Goal: Information Seeking & Learning: Learn about a topic

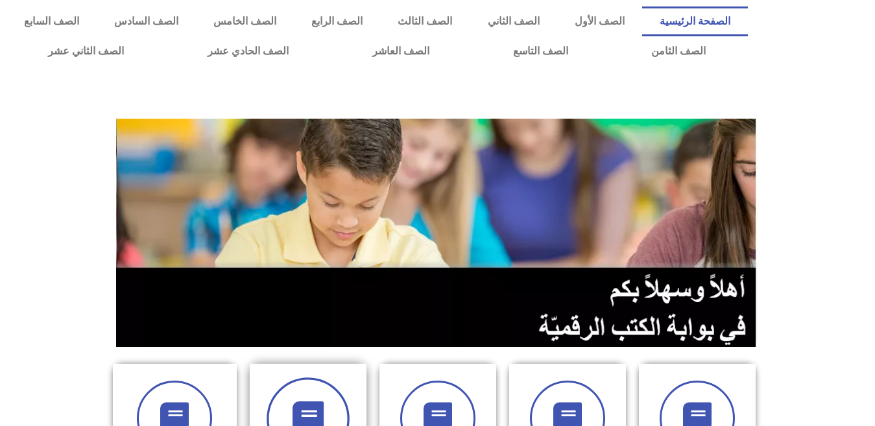
click at [300, 411] on icon at bounding box center [308, 420] width 36 height 36
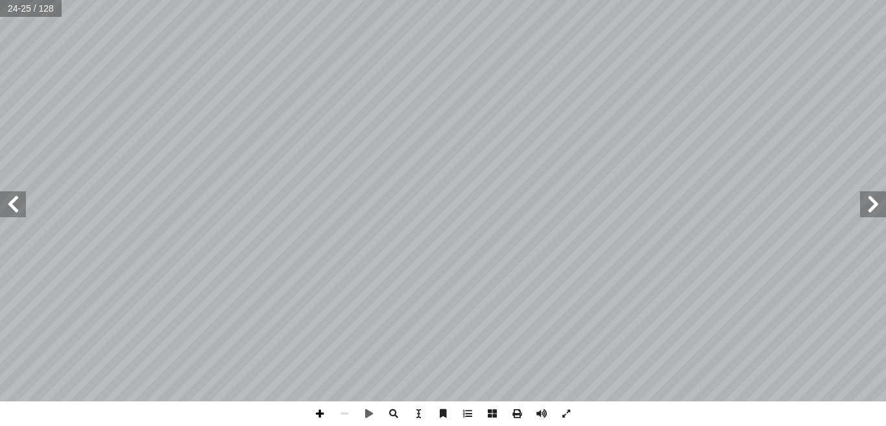
click at [324, 411] on span at bounding box center [320, 414] width 25 height 25
click at [318, 415] on span at bounding box center [320, 414] width 25 height 25
click at [25, 211] on span at bounding box center [13, 204] width 26 height 26
click at [342, 415] on span at bounding box center [344, 414] width 25 height 25
click at [319, 416] on span at bounding box center [320, 414] width 25 height 25
